Goal: Task Accomplishment & Management: Manage account settings

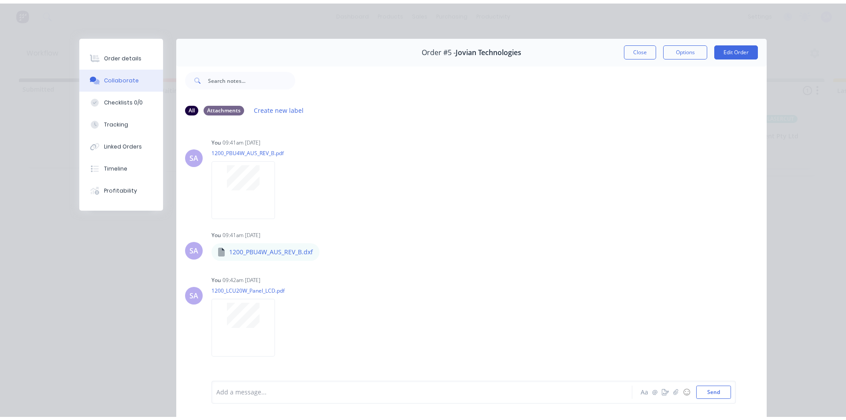
scroll to position [277, 0]
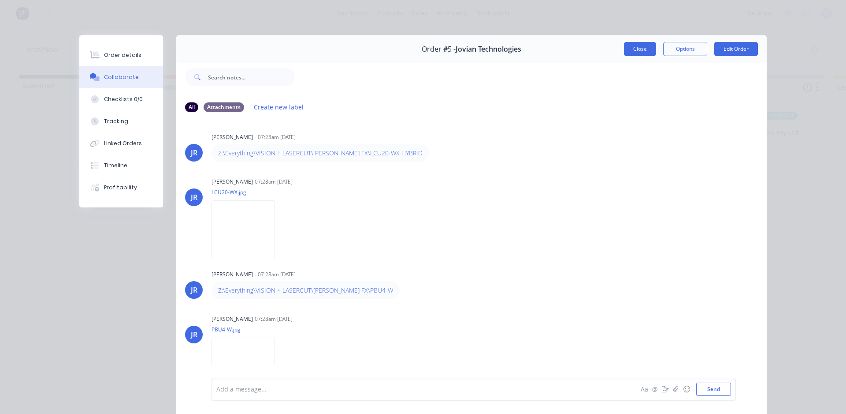
click at [646, 46] on button "Close" at bounding box center [640, 49] width 32 height 14
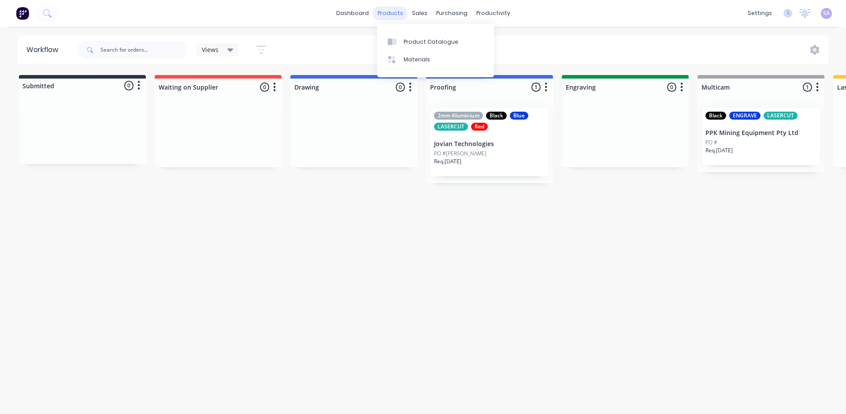
click at [390, 17] on div "products" at bounding box center [390, 13] width 34 height 13
click at [413, 38] on div "Product Catalogue" at bounding box center [431, 42] width 55 height 8
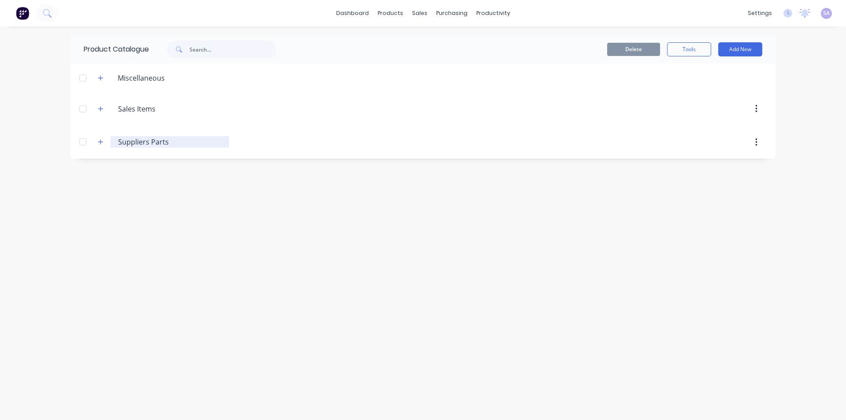
click at [127, 137] on input "Suppliers Parts" at bounding box center [171, 142] width 106 height 11
click at [98, 139] on icon "button" at bounding box center [100, 142] width 5 height 6
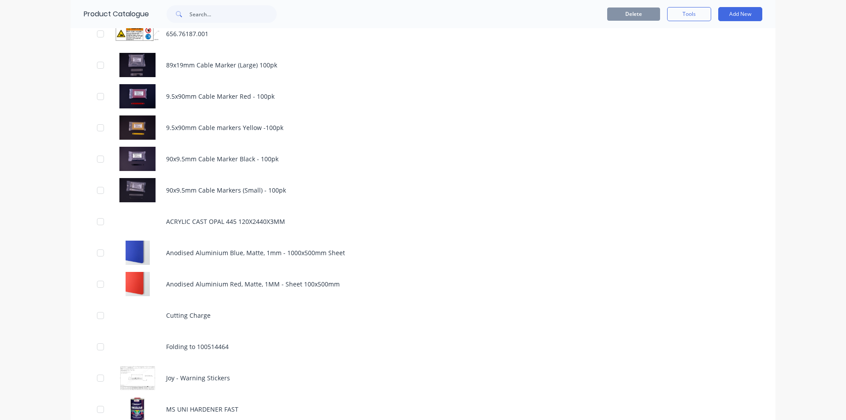
scroll to position [523, 0]
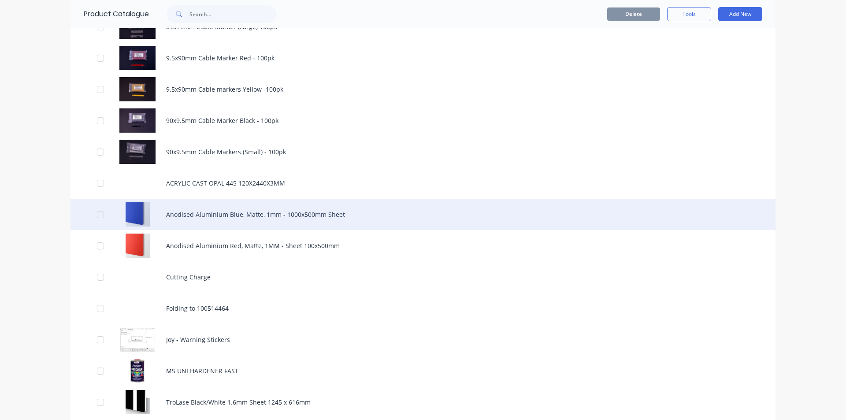
click at [256, 199] on div "Anodised Aluminium Blue, Matte, 1mm - 1000x500mm Sheet" at bounding box center [423, 214] width 705 height 31
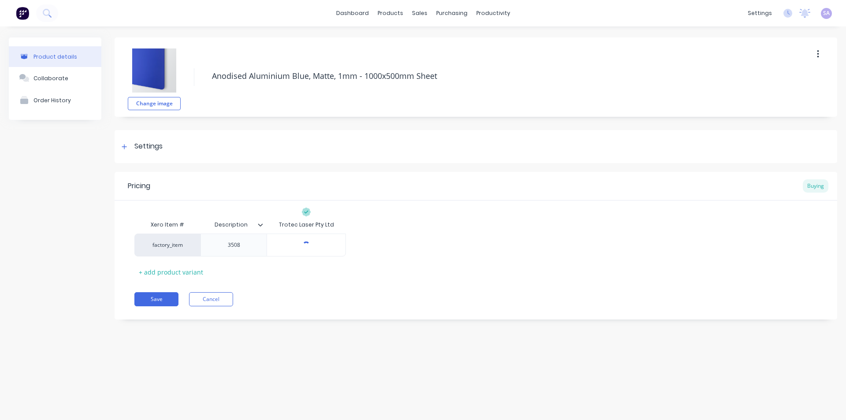
type textarea "x"
type input "$104.80"
drag, startPoint x: 316, startPoint y: 243, endPoint x: 295, endPoint y: 246, distance: 21.4
click at [295, 246] on input "$104.80" at bounding box center [306, 245] width 78 height 8
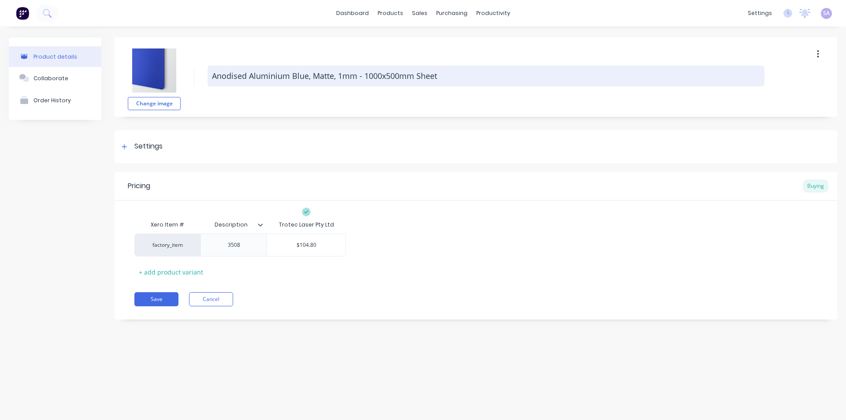
drag, startPoint x: 363, startPoint y: 82, endPoint x: 399, endPoint y: 85, distance: 35.8
click at [399, 85] on textarea "Anodised Aluminium Blue, Matte, 1mm - 1000x500mm Sheet" at bounding box center [486, 76] width 557 height 21
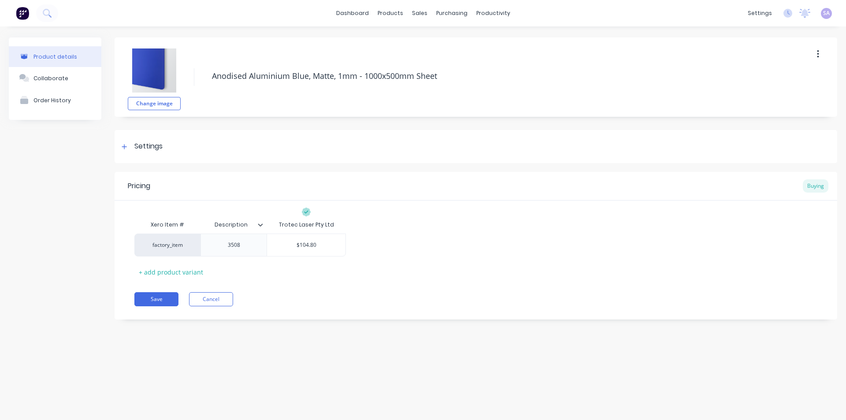
type textarea "x"
click at [373, 90] on div "Change image Anodised Aluminium Blue, Matte, 1mm - 1000x500mm Sheet" at bounding box center [476, 76] width 723 height 79
drag, startPoint x: 315, startPoint y: 246, endPoint x: 315, endPoint y: 240, distance: 5.3
click at [298, 251] on div "$104.80 $104.80" at bounding box center [306, 245] width 78 height 22
click at [322, 244] on input "$104.80" at bounding box center [306, 245] width 78 height 8
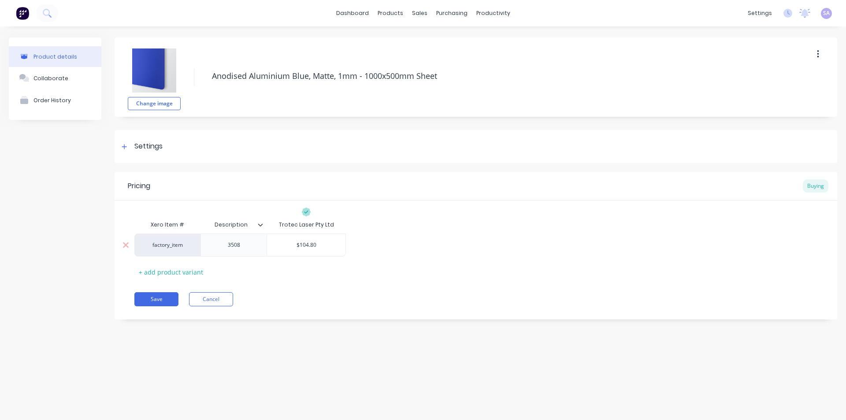
click at [322, 245] on input "$104.80" at bounding box center [306, 245] width 78 height 8
